Goal: Task Accomplishment & Management: Use online tool/utility

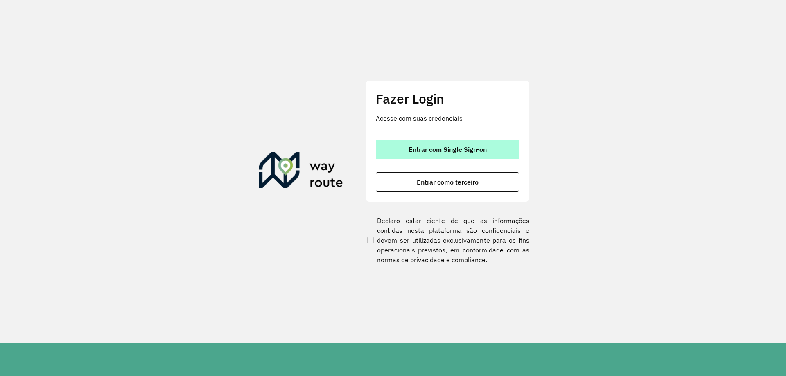
click at [449, 147] on span "Entrar com Single Sign-on" at bounding box center [448, 149] width 78 height 7
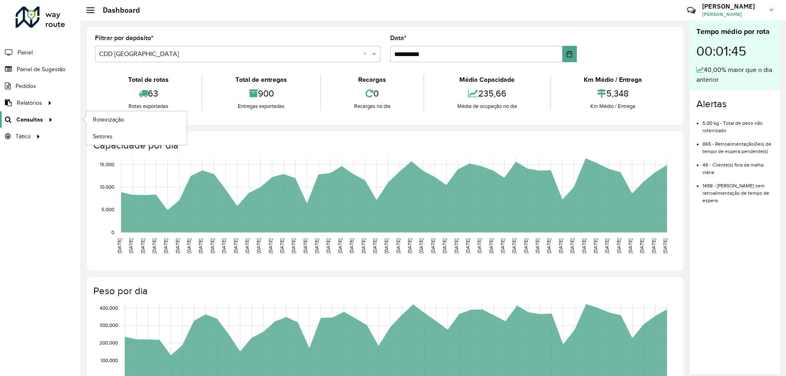
click at [33, 118] on span "Consultas" at bounding box center [29, 119] width 27 height 9
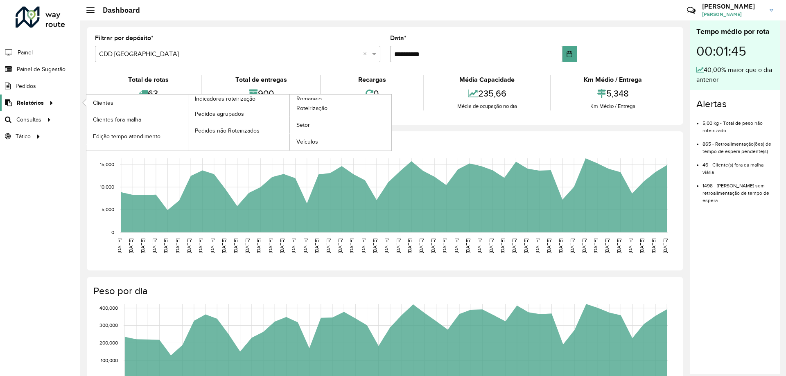
click at [34, 105] on span "Relatórios" at bounding box center [30, 103] width 27 height 9
click at [32, 103] on span "Relatórios" at bounding box center [30, 103] width 27 height 9
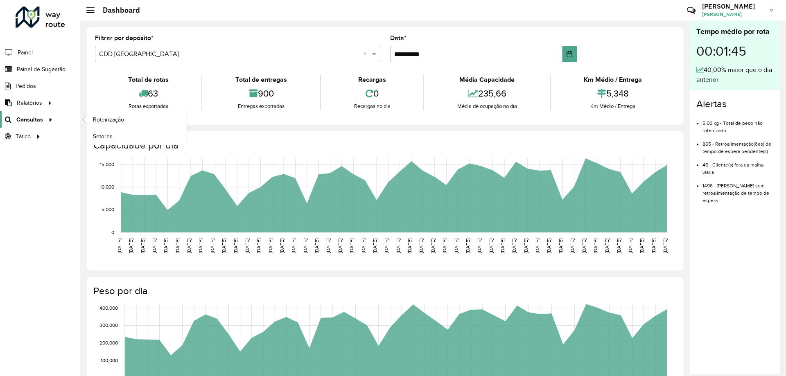
click at [37, 122] on span "Consultas" at bounding box center [29, 119] width 27 height 9
click at [110, 119] on span "Roteirização" at bounding box center [109, 119] width 33 height 9
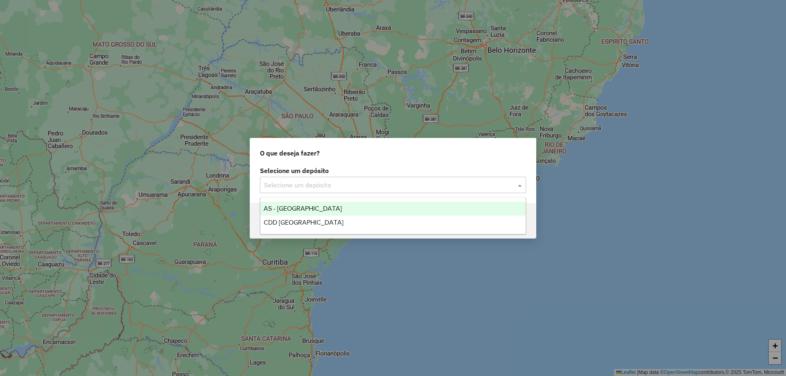
click at [404, 187] on input "text" at bounding box center [385, 186] width 242 height 10
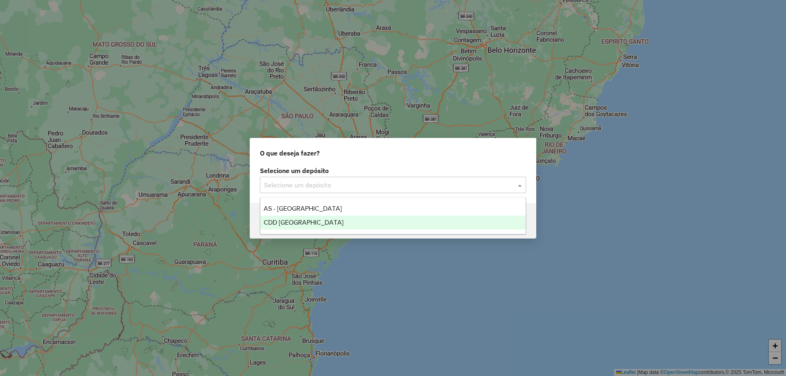
click at [322, 222] on div "CDD [GEOGRAPHIC_DATA]" at bounding box center [392, 223] width 265 height 14
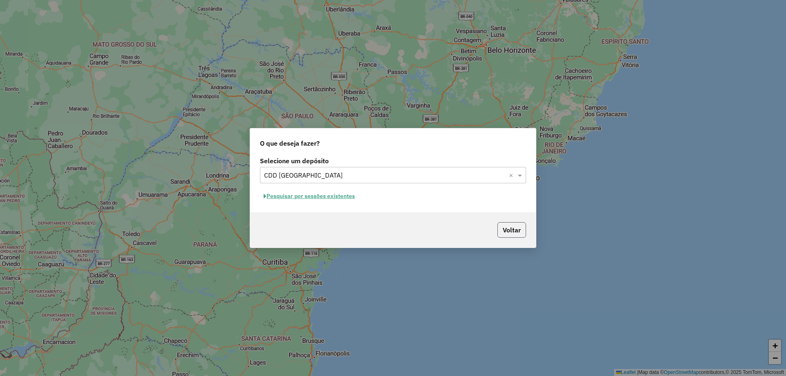
click at [515, 232] on button "Voltar" at bounding box center [511, 230] width 29 height 16
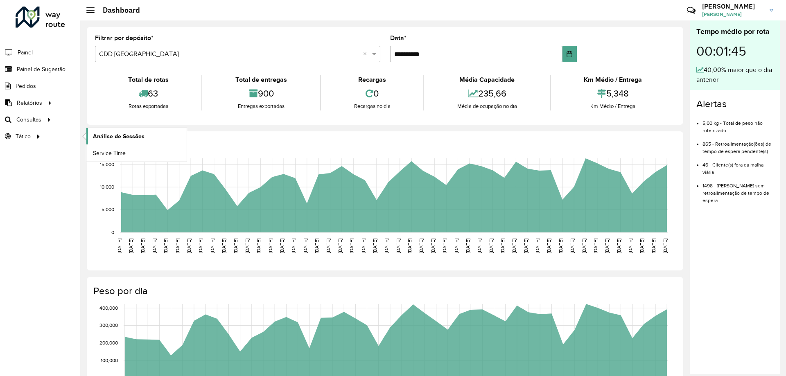
click at [136, 134] on span "Análise de Sessões" at bounding box center [119, 136] width 52 height 9
click at [25, 86] on span "Pedidos" at bounding box center [26, 86] width 21 height 9
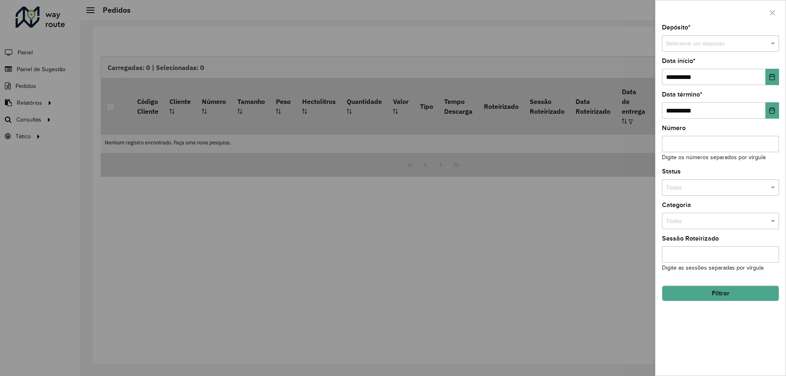
click at [727, 44] on input "text" at bounding box center [712, 43] width 93 height 9
click at [699, 79] on span "CDD [GEOGRAPHIC_DATA]" at bounding box center [701, 79] width 71 height 7
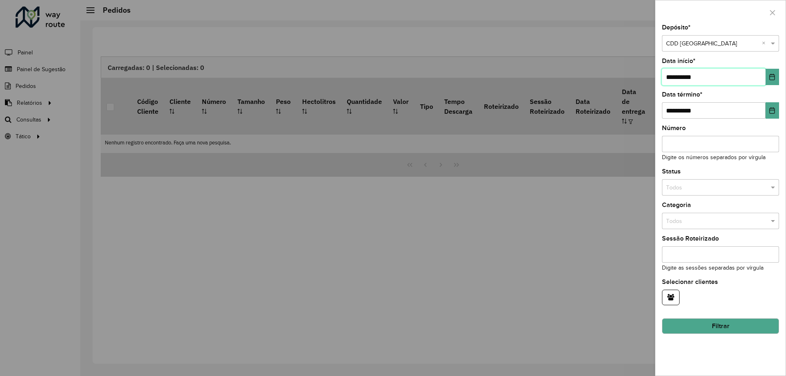
click at [702, 80] on input "**********" at bounding box center [714, 77] width 104 height 16
click at [775, 76] on icon "Choose Date" at bounding box center [772, 77] width 5 height 7
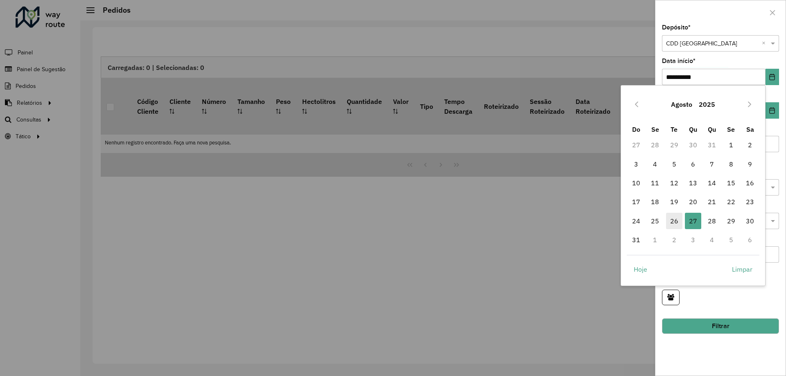
click at [672, 218] on span "26" at bounding box center [674, 221] width 16 height 16
type input "**********"
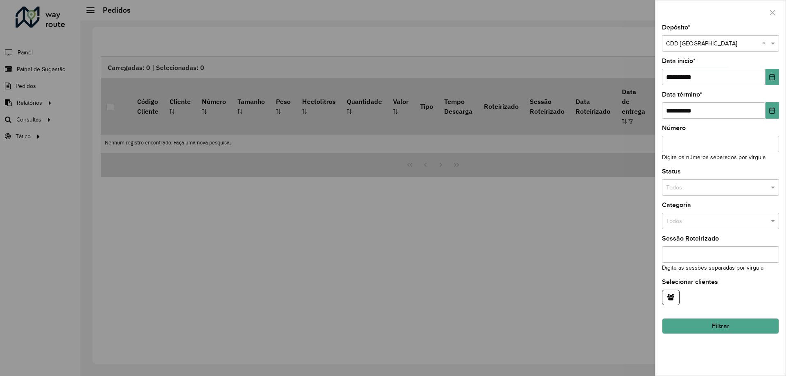
click at [735, 323] on button "Filtrar" at bounding box center [720, 327] width 117 height 16
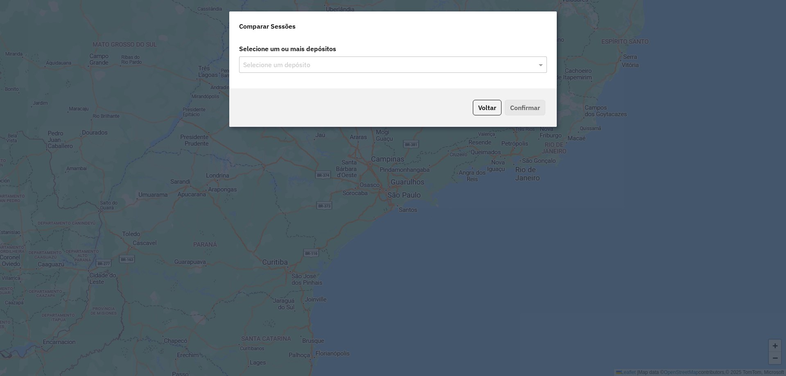
click at [393, 70] on div "Selecione um depósito" at bounding box center [393, 64] width 308 height 16
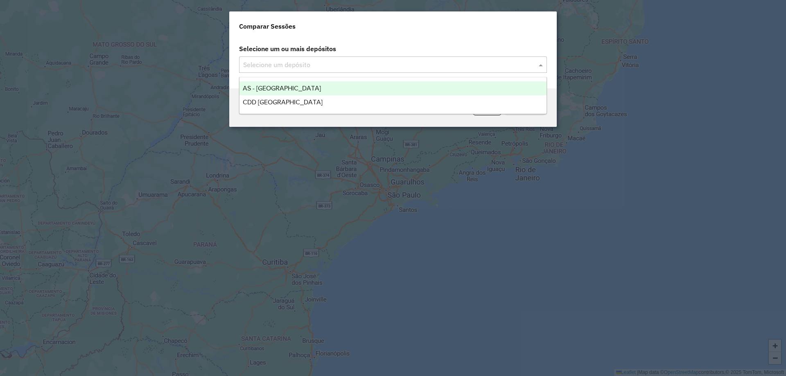
click at [317, 69] on input "text" at bounding box center [389, 65] width 296 height 10
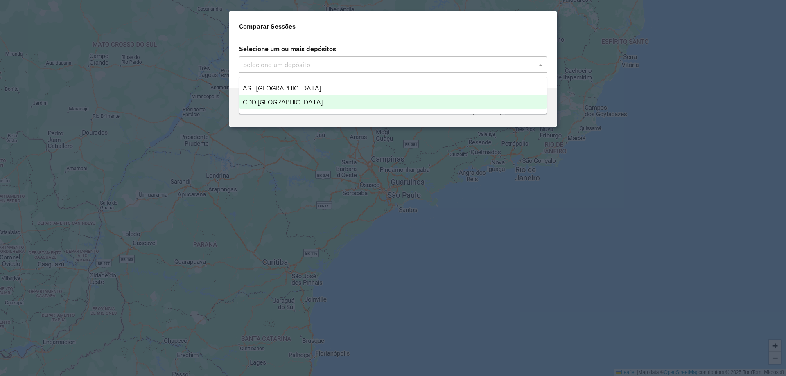
click at [293, 98] on div "CDD [GEOGRAPHIC_DATA]" at bounding box center [393, 102] width 307 height 14
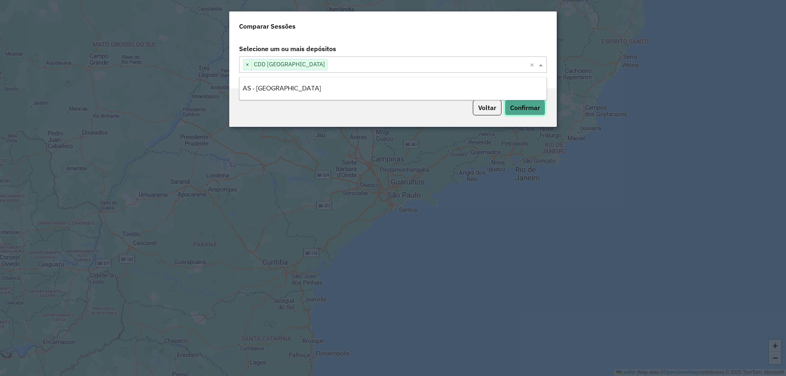
click at [522, 109] on button "Confirmar" at bounding box center [525, 108] width 41 height 16
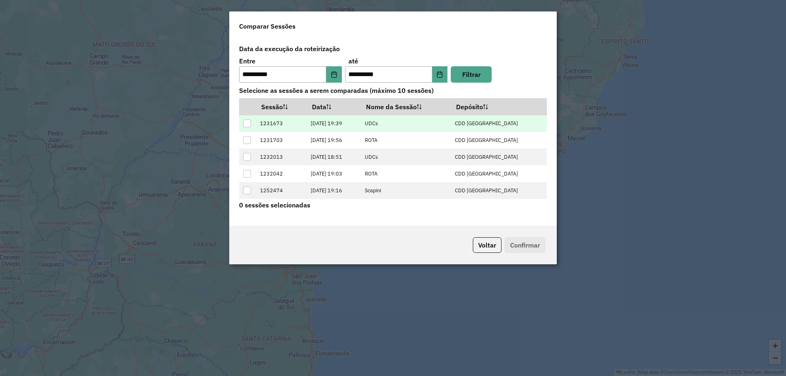
click at [250, 124] on div at bounding box center [247, 124] width 8 height 8
click at [523, 243] on button "Confirmar" at bounding box center [525, 245] width 41 height 16
